Goal: Task Accomplishment & Management: Use online tool/utility

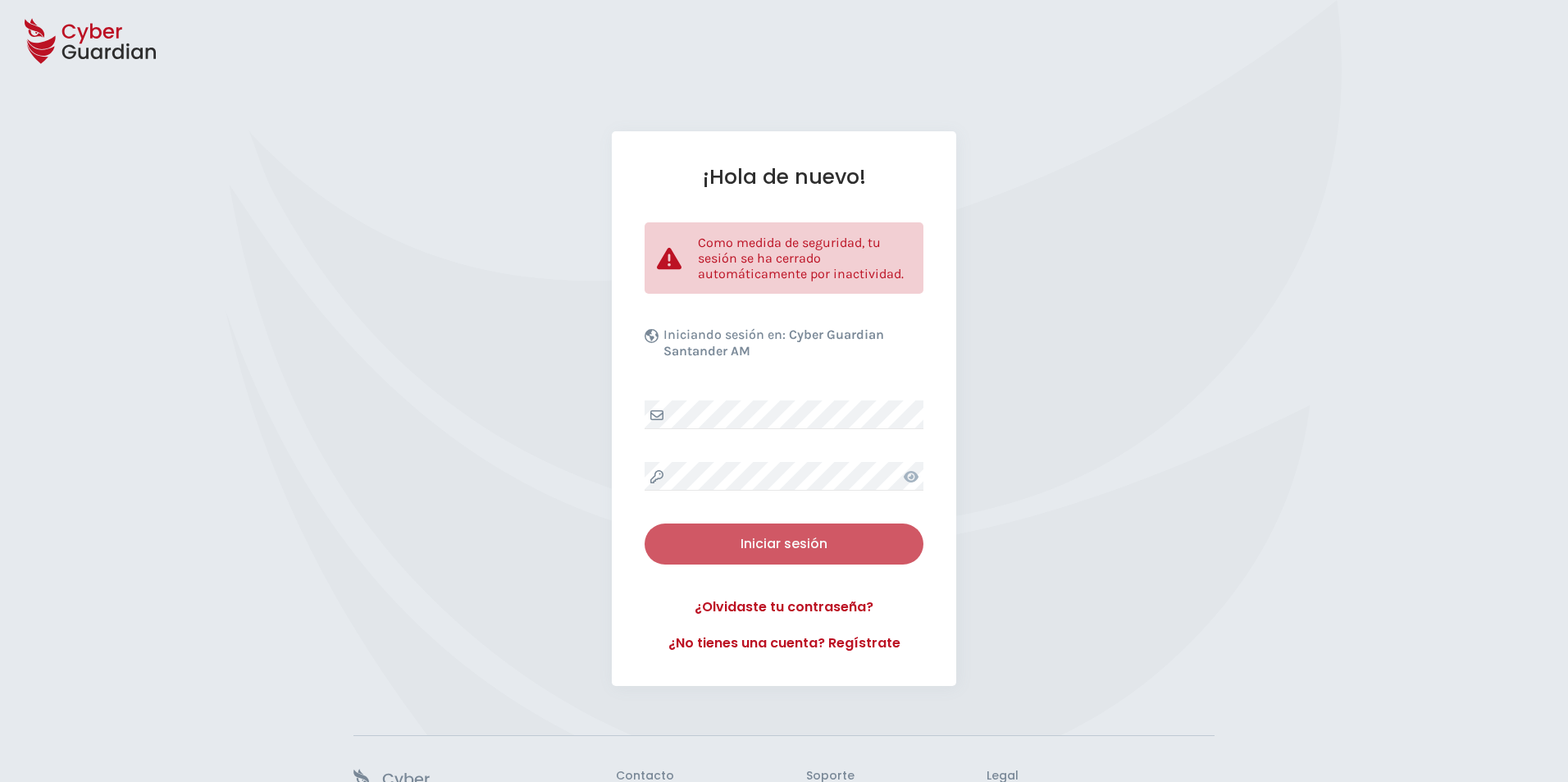
click at [817, 543] on div "Iniciar sesión" at bounding box center [784, 544] width 254 height 20
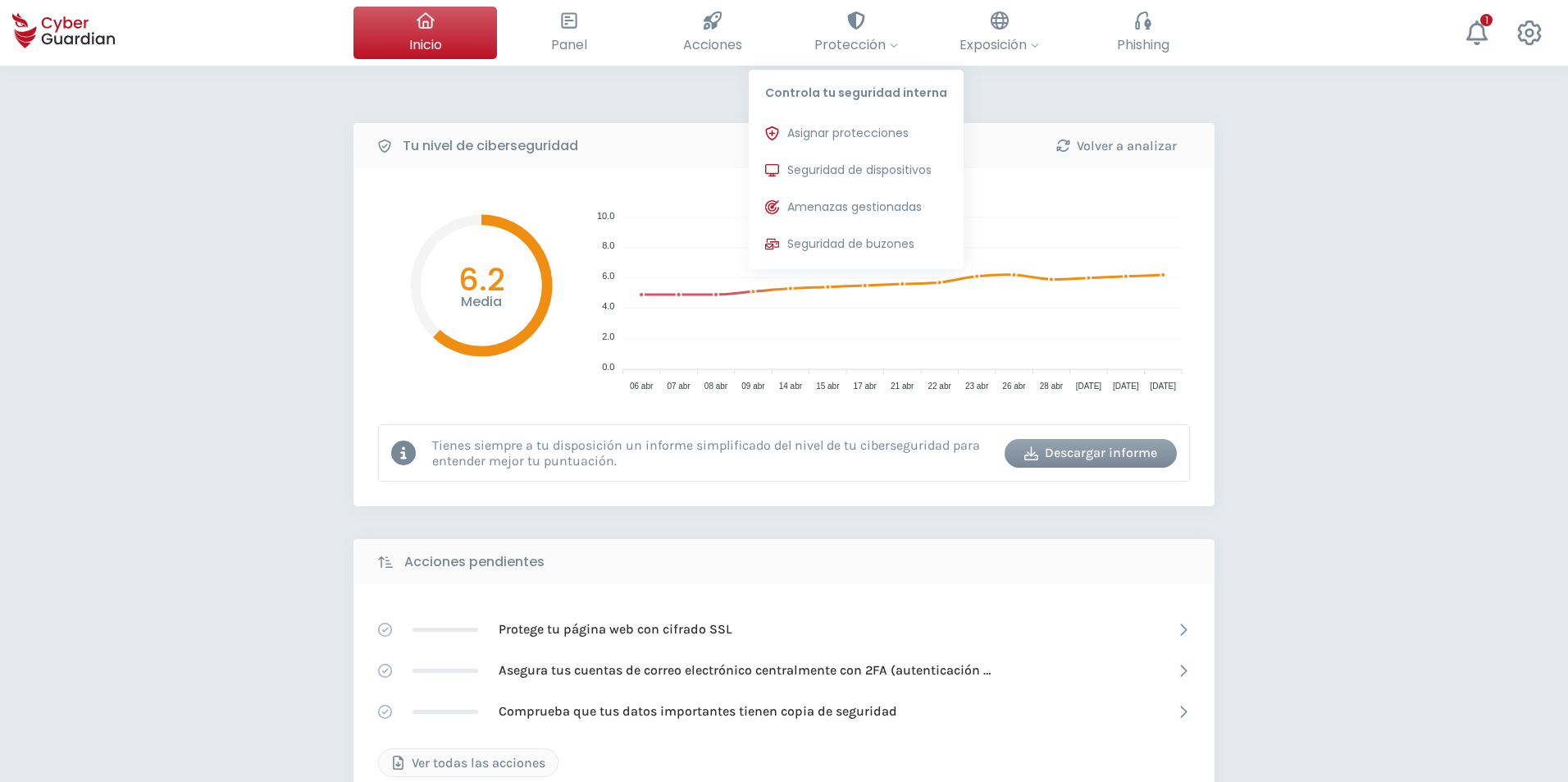
drag, startPoint x: 857, startPoint y: 162, endPoint x: 0, endPoint y: 74, distance: 861.5
click at [857, 161] on span "Seguridad de dispositivos" at bounding box center [859, 170] width 144 height 17
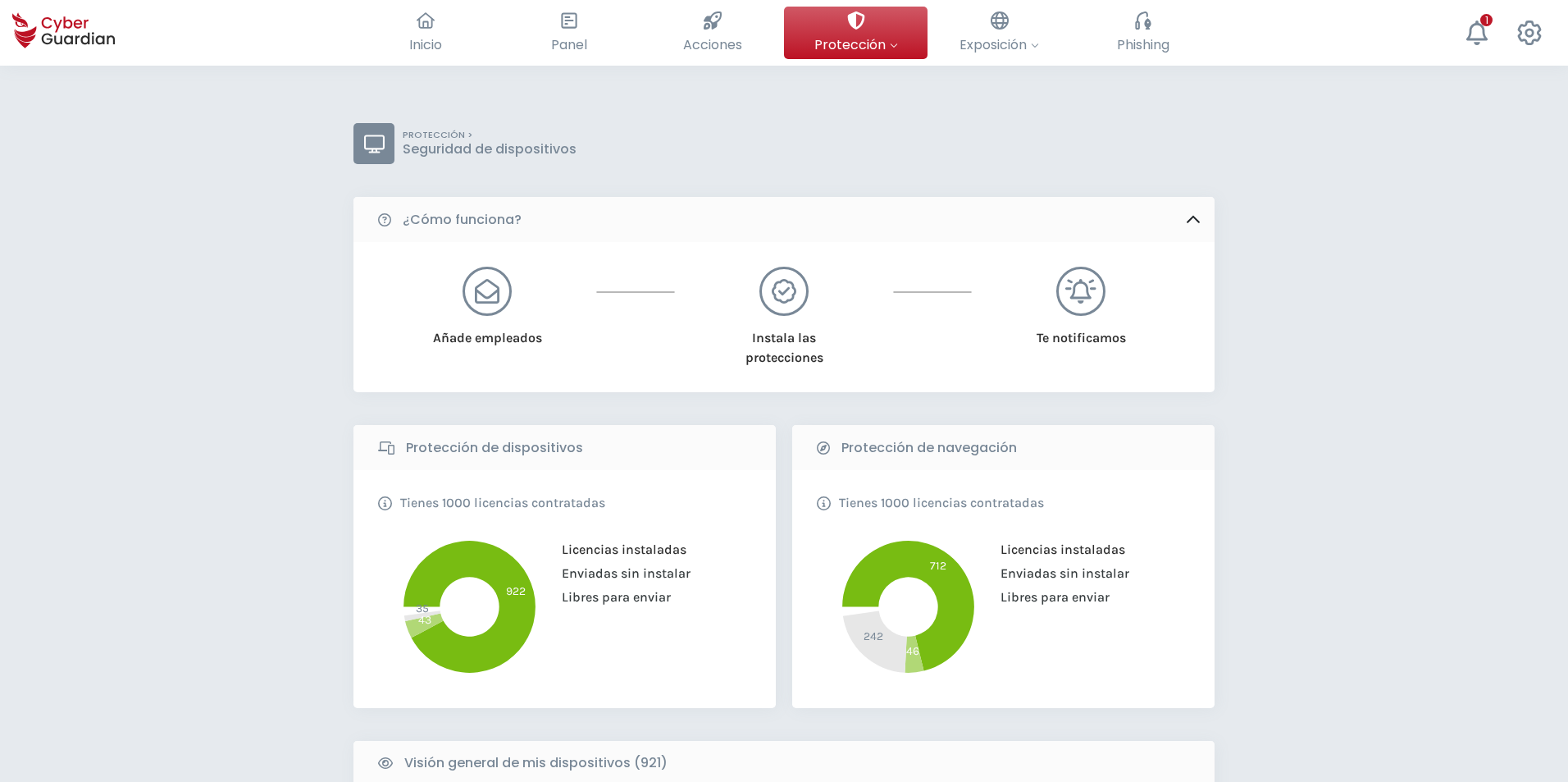
scroll to position [492, 0]
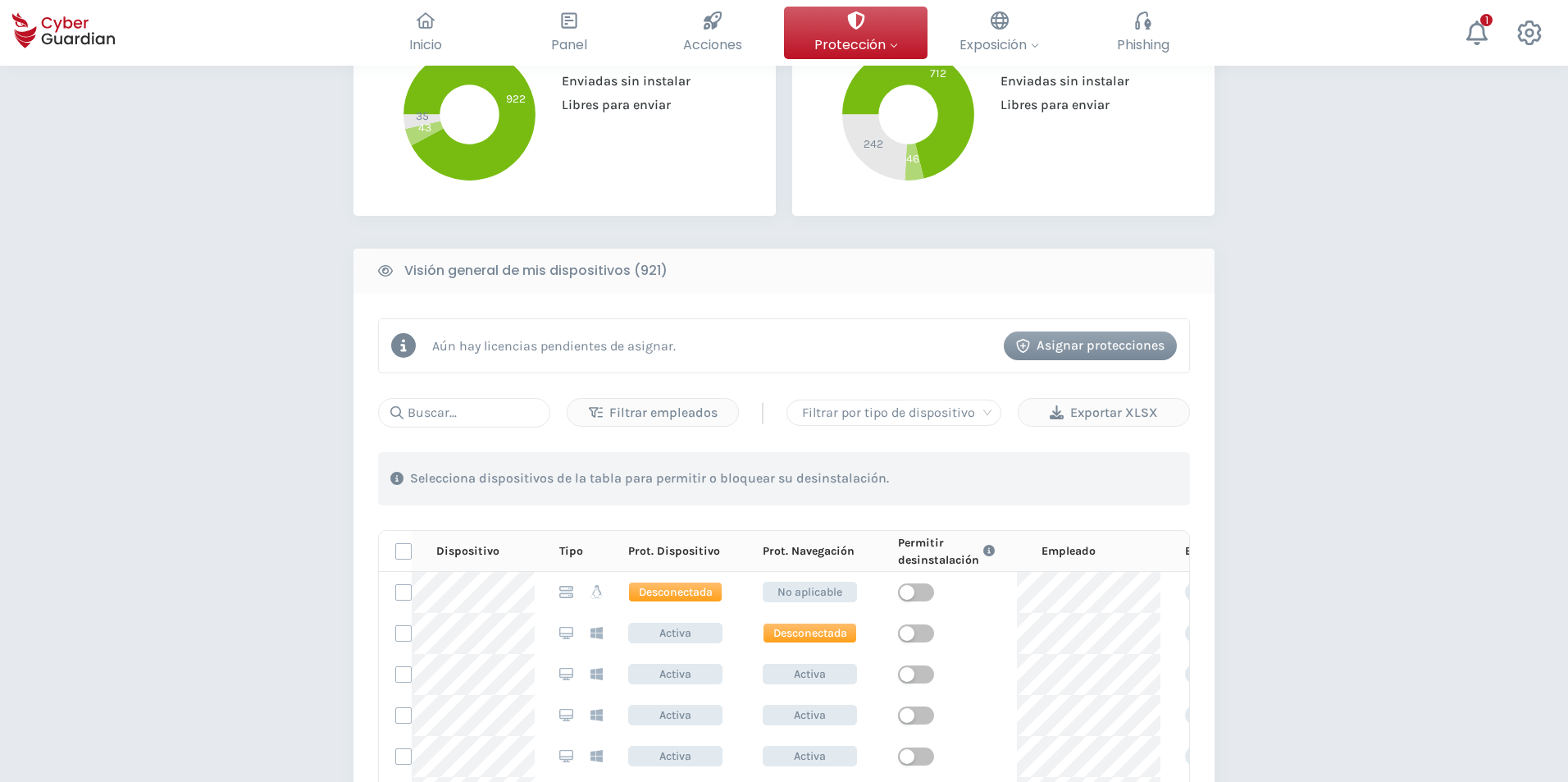
click at [403, 411] on div at bounding box center [464, 412] width 172 height 30
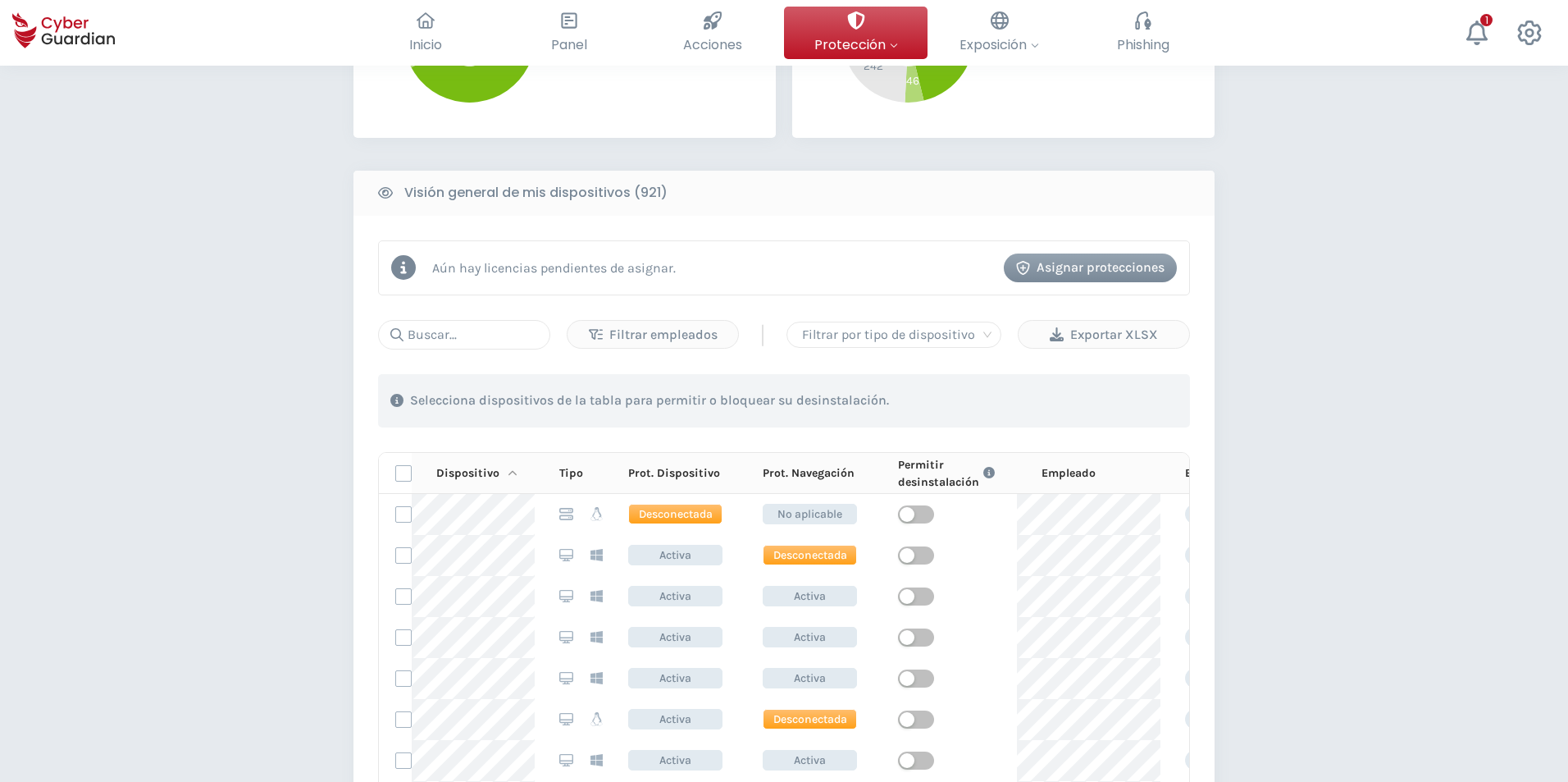
scroll to position [575, 0]
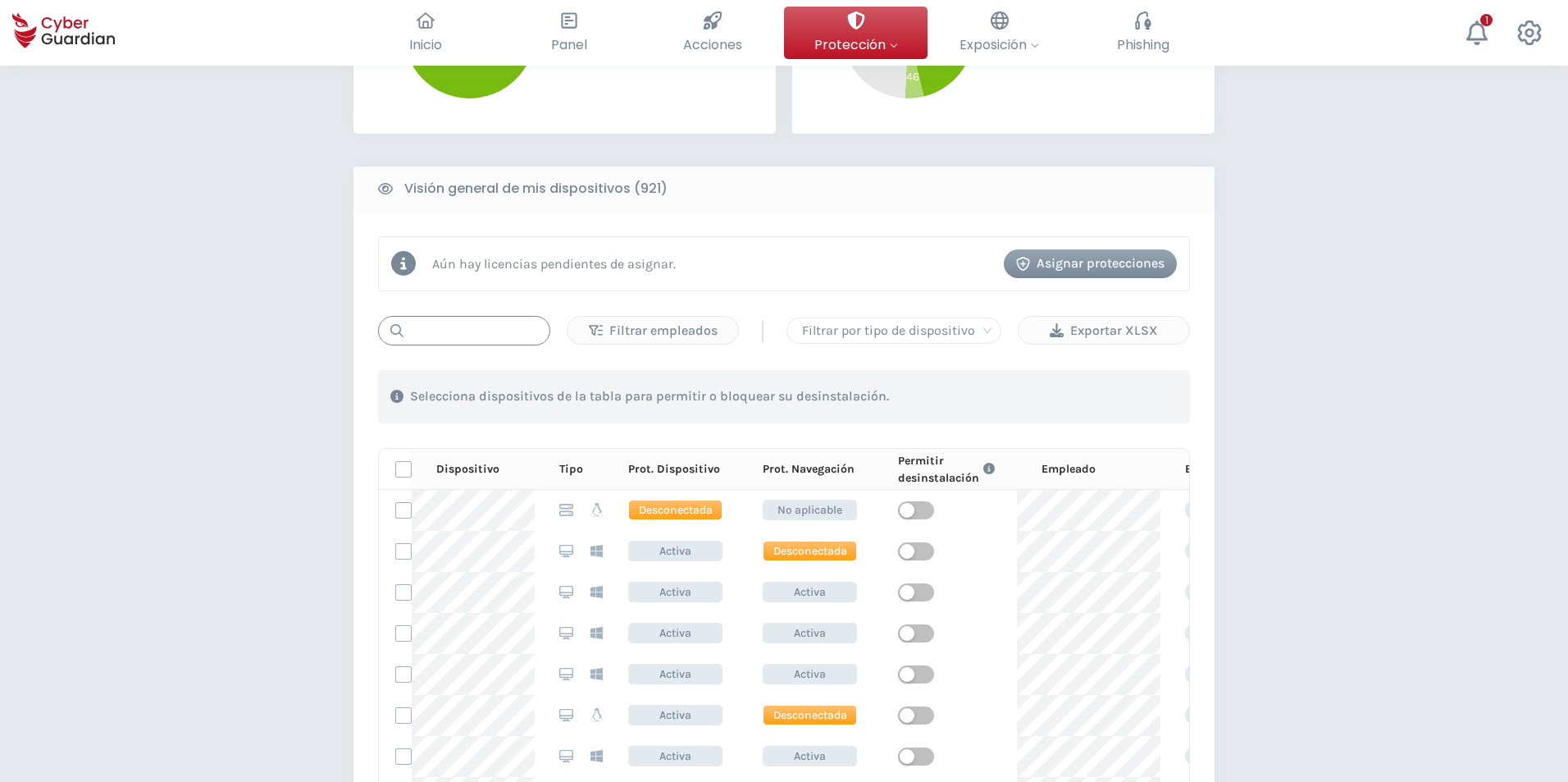
click at [415, 337] on input "text" at bounding box center [464, 331] width 172 height 30
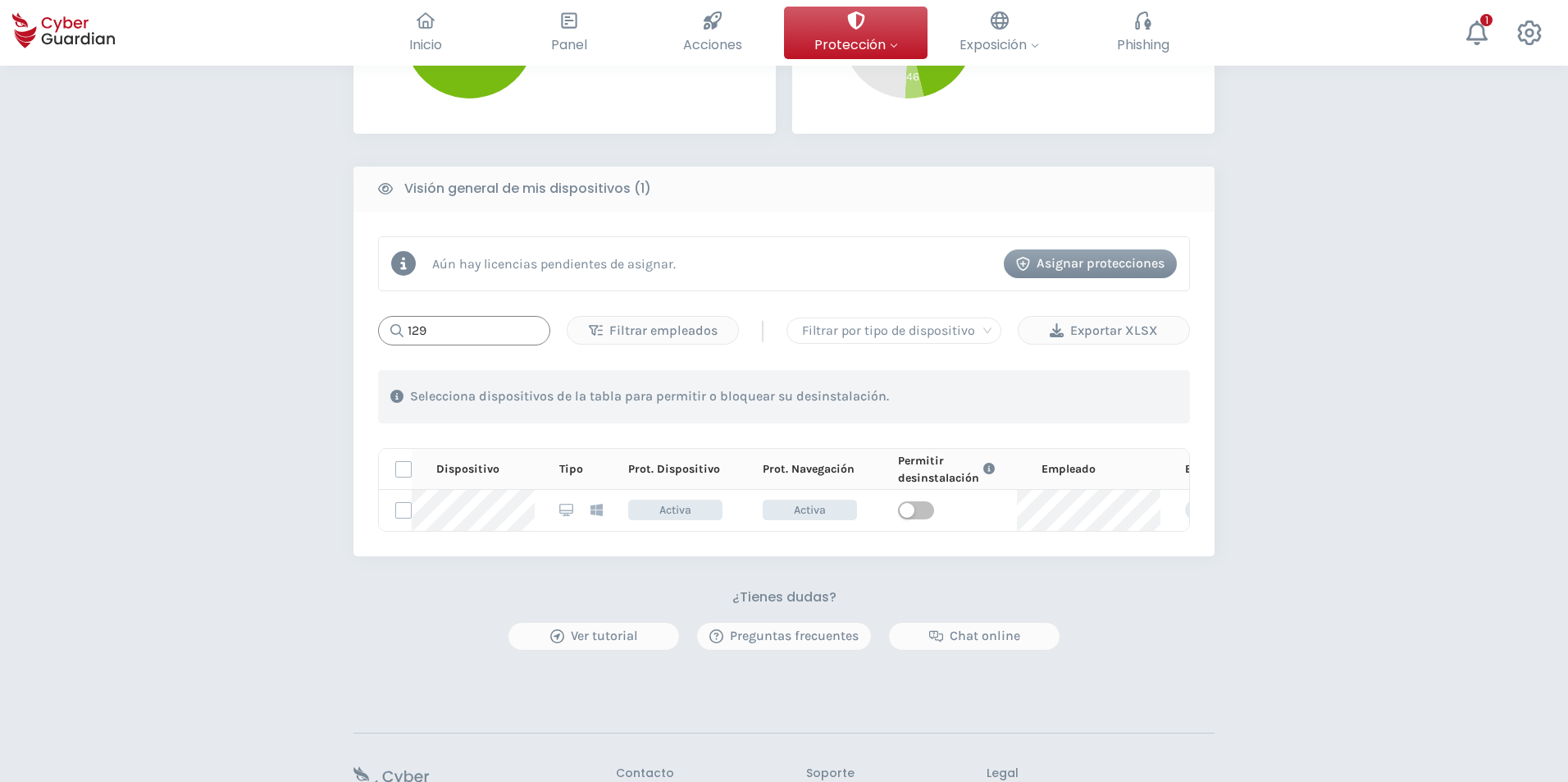
type input "129"
